Goal: Find specific page/section: Find specific page/section

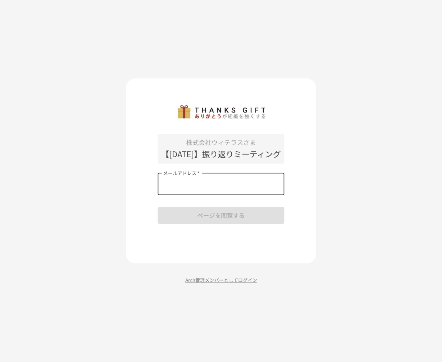
click at [220, 193] on input "メールアドレス   *" at bounding box center [220, 184] width 127 height 22
type input "**********"
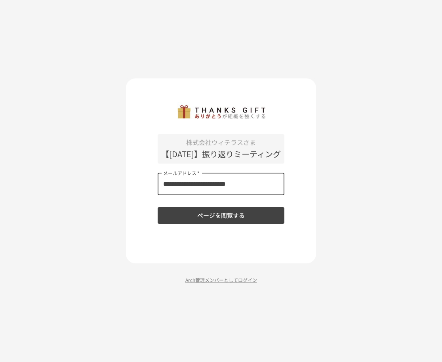
click at [214, 220] on button "ページを閲覧する" at bounding box center [220, 215] width 127 height 17
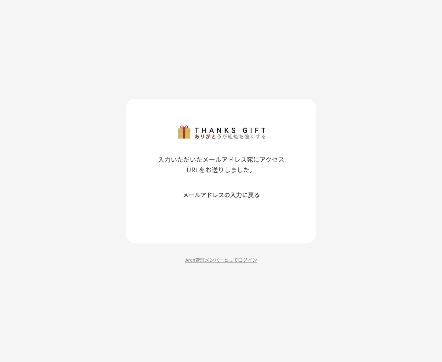
click at [357, 50] on div "入力いただいたメールアドレス宛にアクセスURLをお送りしました。 メールアドレスの入力に戻る Arch管理メンバーとしてログイン" at bounding box center [221, 181] width 442 height 362
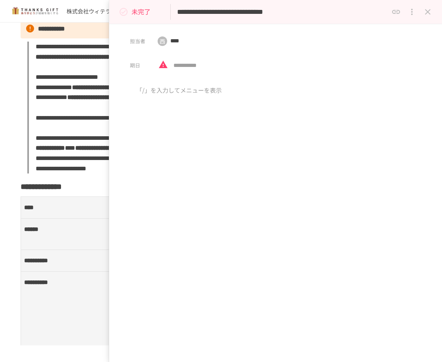
scroll to position [237, 0]
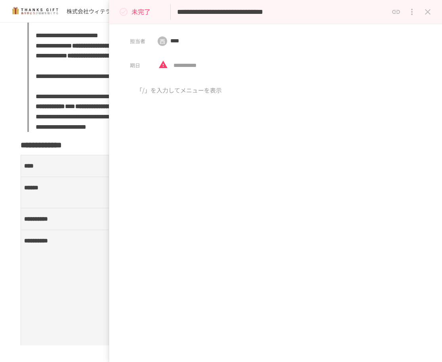
click at [161, 66] on icon at bounding box center [163, 65] width 9 height 8
click at [123, 13] on icon "status" at bounding box center [123, 11] width 9 height 9
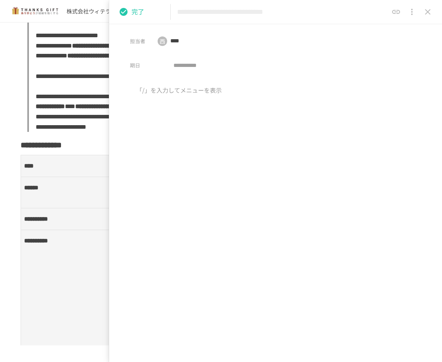
click at [424, 10] on icon "close drawer" at bounding box center [427, 11] width 9 height 9
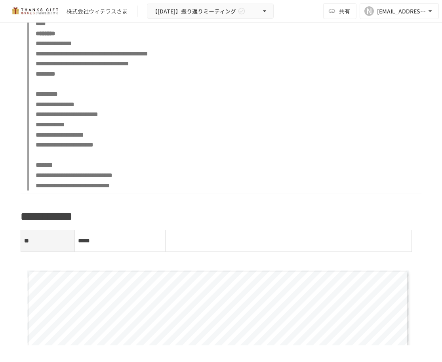
scroll to position [3363, 0]
